Goal: Transaction & Acquisition: Download file/media

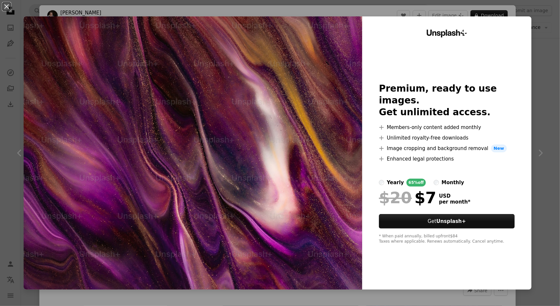
scroll to position [911, 0]
click at [542, 67] on div "An X shape Unsplash+ Premium, ready to use images. Get unlimited access. A plus…" at bounding box center [280, 153] width 560 height 306
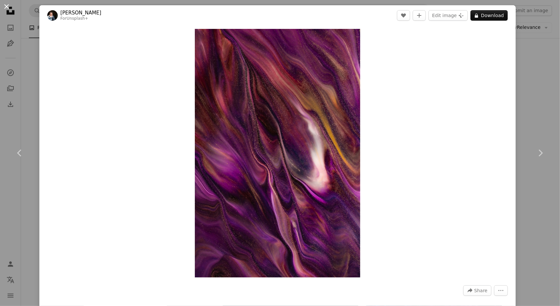
click at [8, 6] on button "An X shape" at bounding box center [7, 7] width 8 height 8
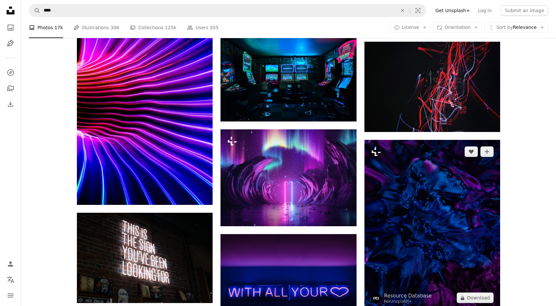
click at [402, 219] on img at bounding box center [432, 225] width 136 height 170
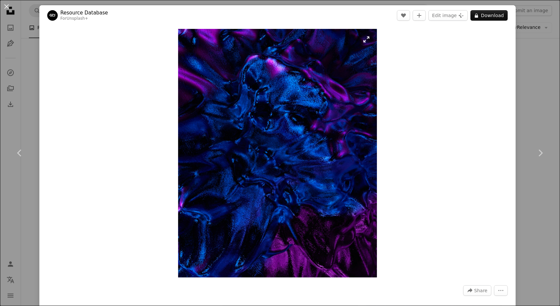
click at [313, 102] on img "Zoom in on this image" at bounding box center [277, 153] width 199 height 249
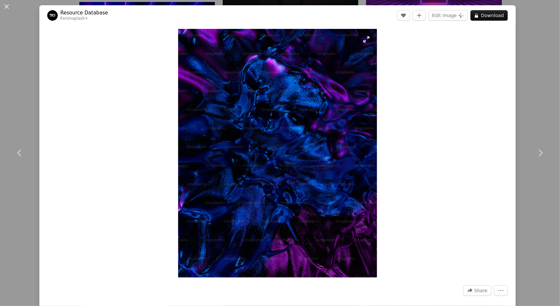
scroll to position [191, 0]
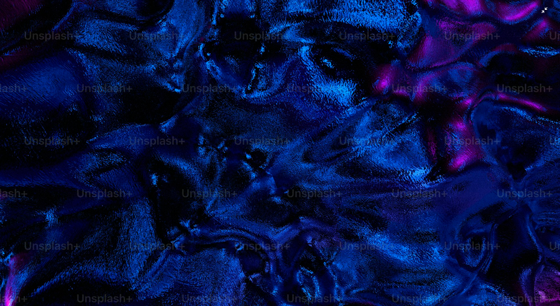
click at [313, 102] on img "Zoom out on this image" at bounding box center [280, 158] width 561 height 701
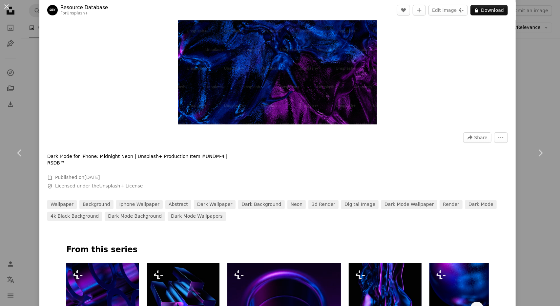
scroll to position [157, 0]
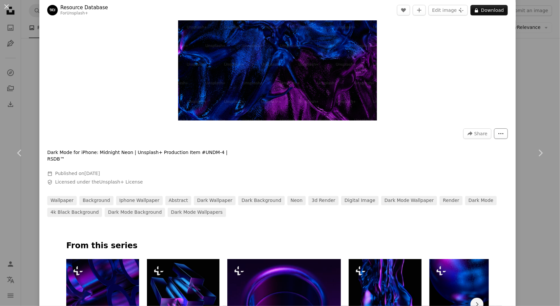
click at [498, 134] on icon "More Actions" at bounding box center [501, 134] width 6 height 6
click at [364, 141] on dialog "An X shape Chevron left Chevron right Resource Database For Unsplash+ A heart A…" at bounding box center [280, 153] width 560 height 306
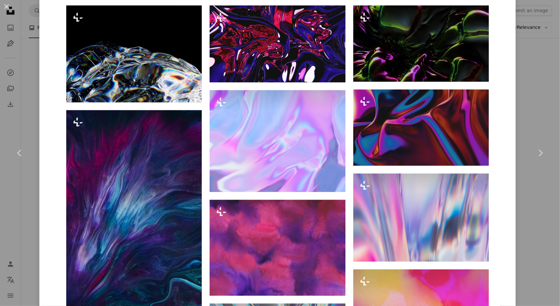
scroll to position [544, 0]
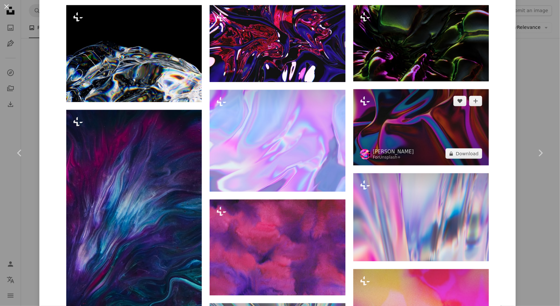
click at [418, 117] on img at bounding box center [422, 127] width 136 height 76
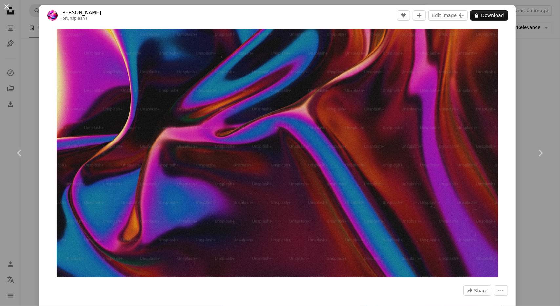
click at [5, 7] on button "An X shape" at bounding box center [7, 7] width 8 height 8
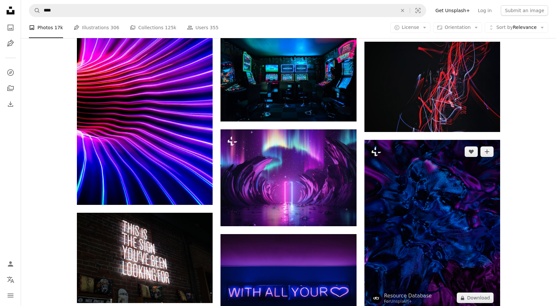
click at [426, 201] on img at bounding box center [432, 225] width 136 height 170
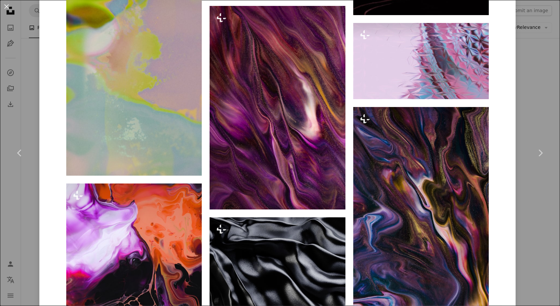
scroll to position [2132, 0]
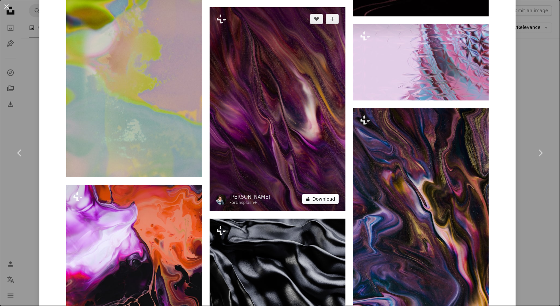
click at [320, 194] on button "A lock Download" at bounding box center [320, 199] width 37 height 11
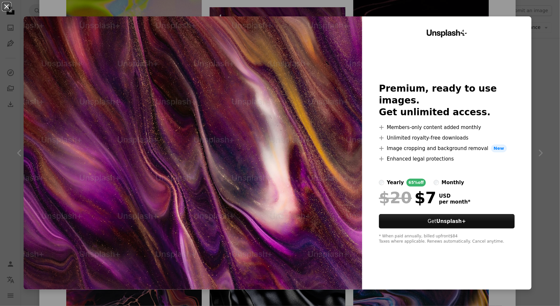
click at [8, 7] on button "An X shape" at bounding box center [7, 7] width 8 height 8
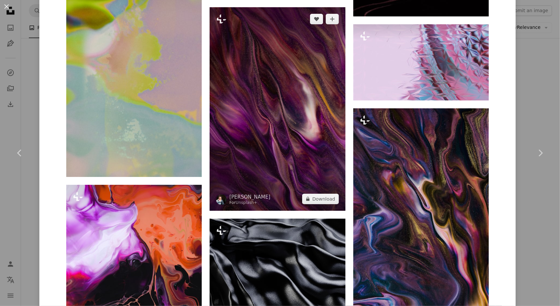
click at [295, 112] on img at bounding box center [278, 109] width 136 height 204
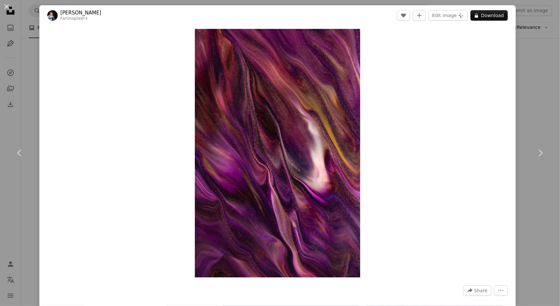
scroll to position [912, 0]
click at [7, 8] on button "An X shape" at bounding box center [7, 7] width 8 height 8
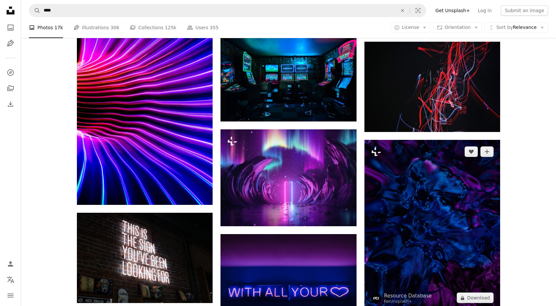
click at [442, 189] on img at bounding box center [432, 225] width 136 height 170
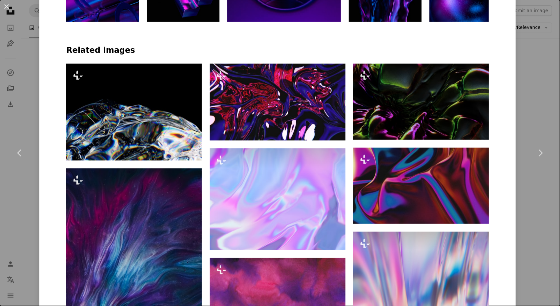
scroll to position [485, 0]
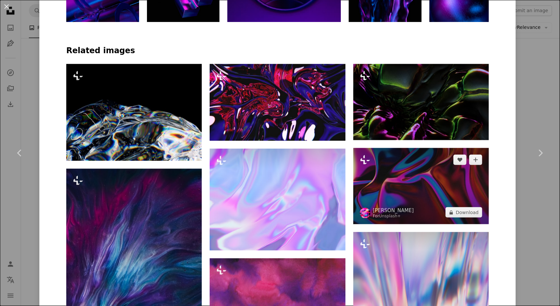
click at [422, 174] on img at bounding box center [422, 186] width 136 height 76
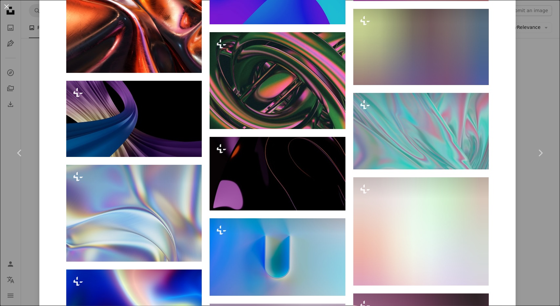
scroll to position [4686, 0]
